Goal: Task Accomplishment & Management: Manage account settings

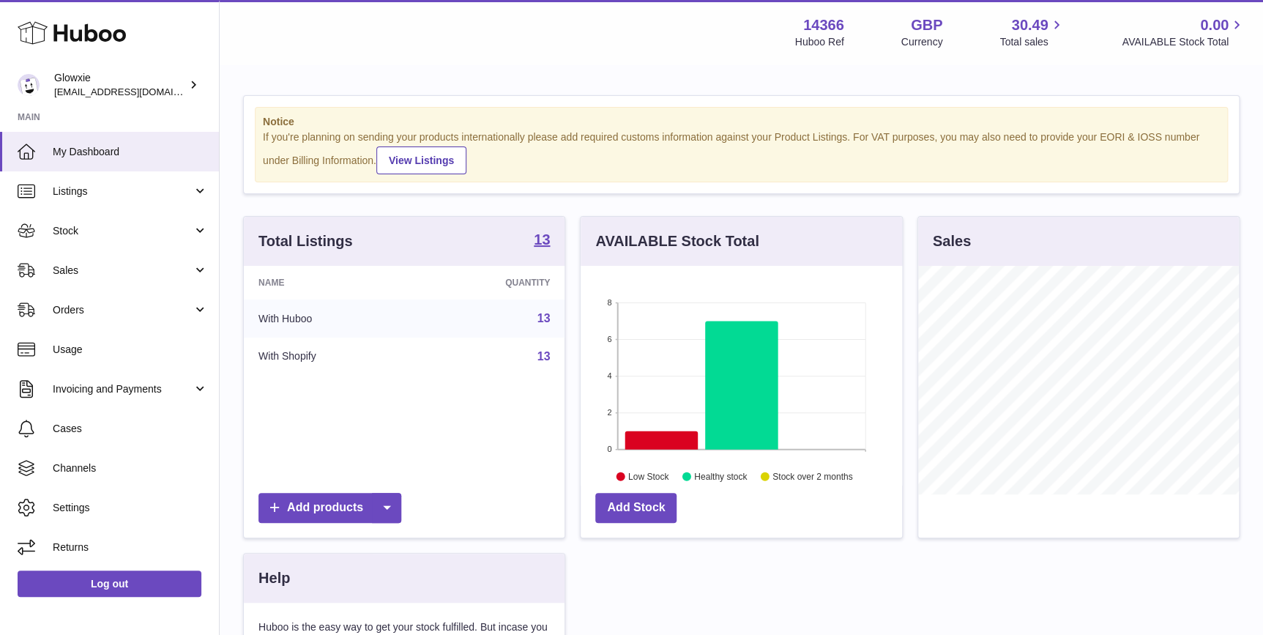
scroll to position [228, 321]
click at [126, 392] on span "Invoicing and Payments" at bounding box center [123, 389] width 140 height 14
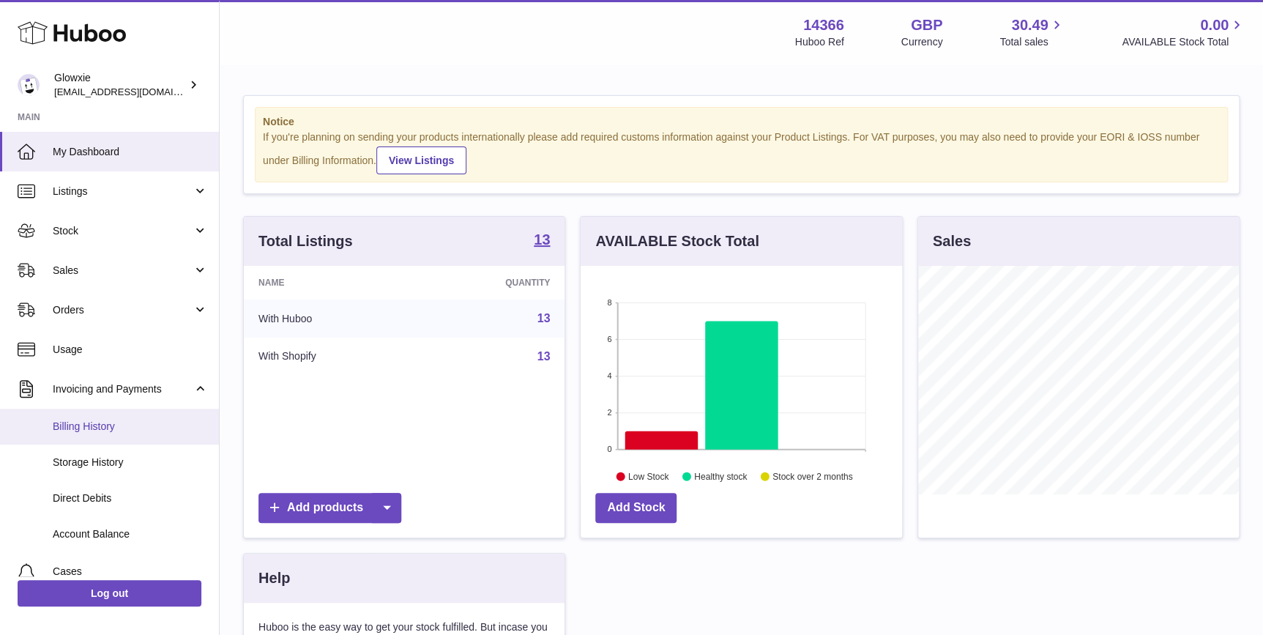
click at [130, 434] on link "Billing History" at bounding box center [109, 427] width 219 height 36
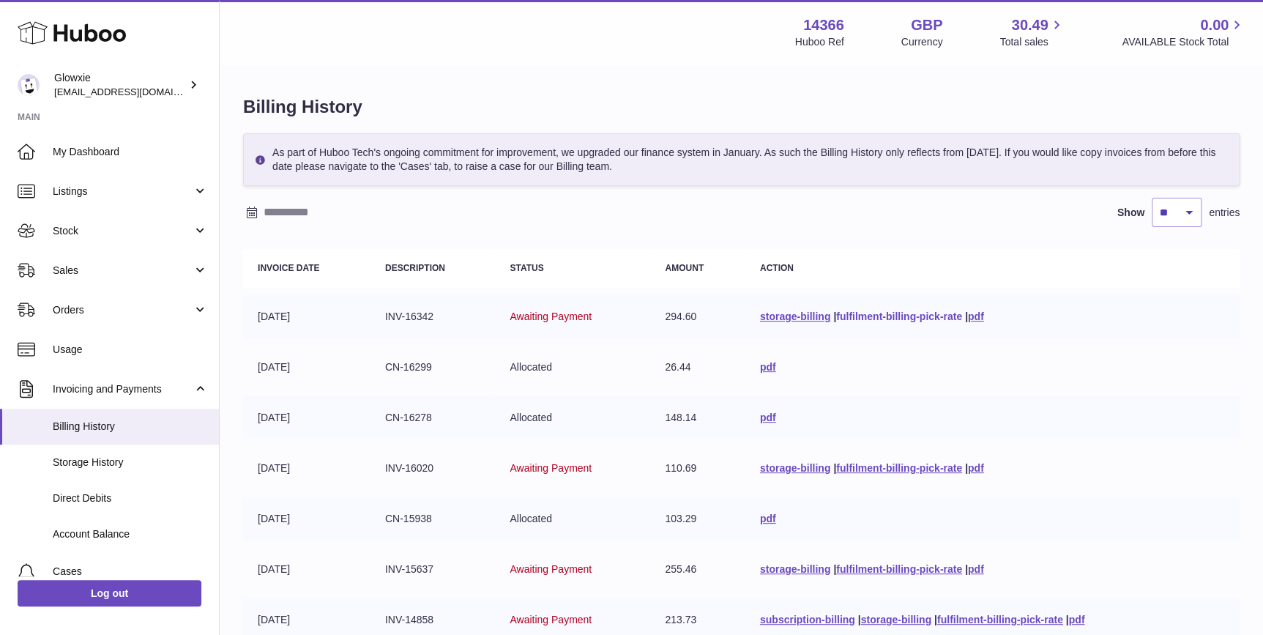
click at [898, 316] on link "fulfilment-billing-pick-rate" at bounding box center [899, 316] width 126 height 12
